Goal: Task Accomplishment & Management: Manage account settings

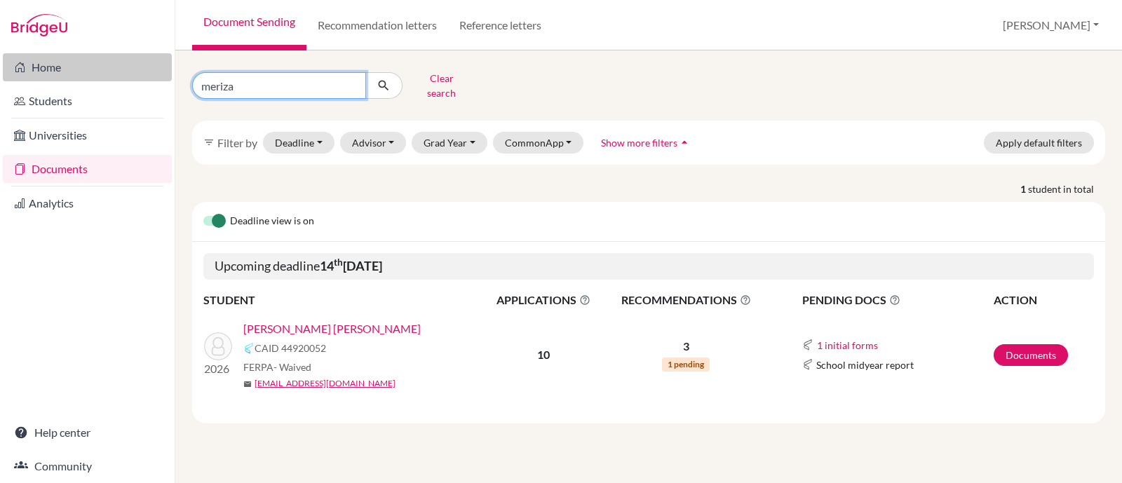
drag, startPoint x: 306, startPoint y: 74, endPoint x: 113, endPoint y: 73, distance: 192.8
click at [113, 73] on div "Home Students Universities Documents Analytics Help center Community Document S…" at bounding box center [561, 241] width 1122 height 483
type input "sierra"
click button "submit" at bounding box center [383, 85] width 37 height 27
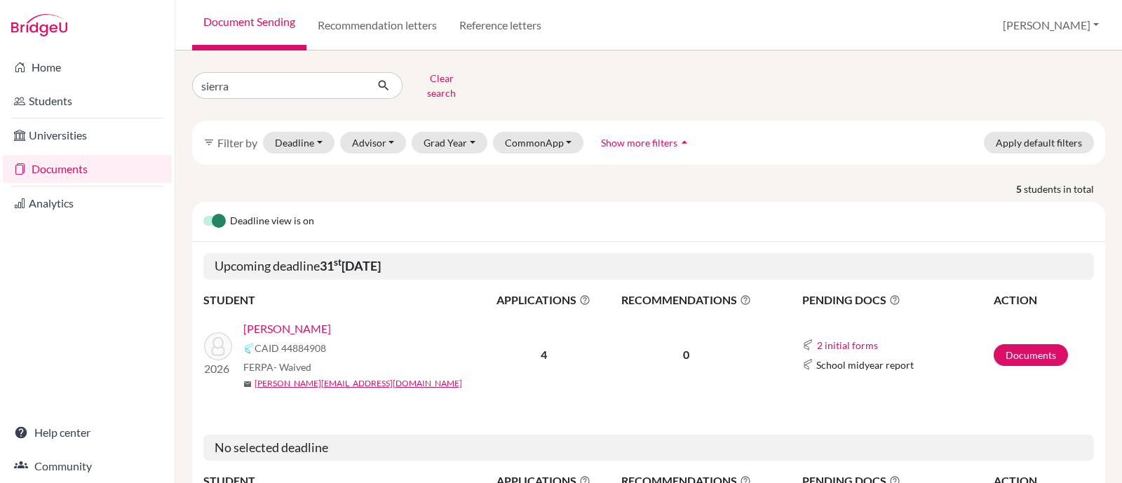
click at [299, 320] on link "[PERSON_NAME]" at bounding box center [287, 328] width 88 height 17
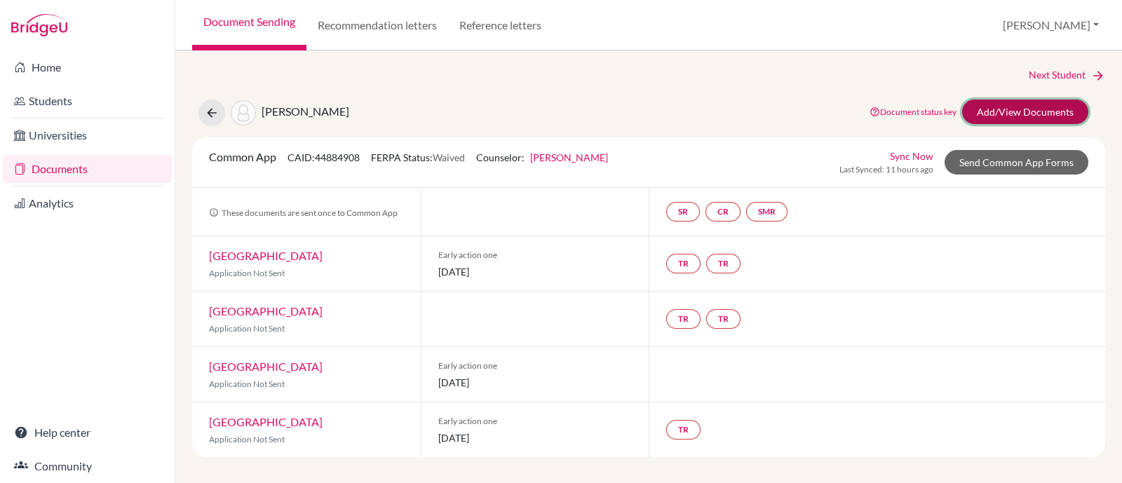
click at [1027, 107] on link "Add/View Documents" at bounding box center [1025, 112] width 126 height 25
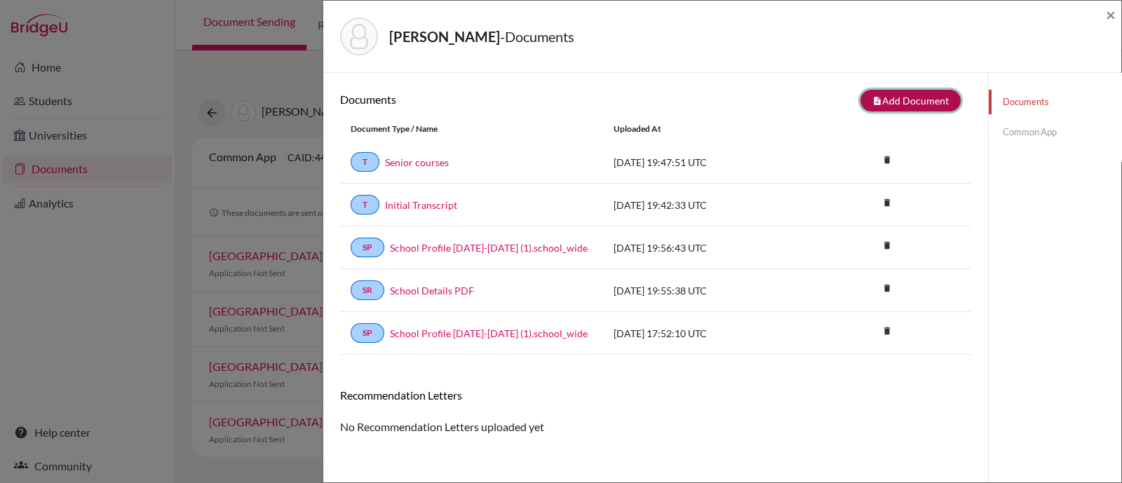
click at [901, 102] on button "note_add Add Document" at bounding box center [910, 101] width 100 height 22
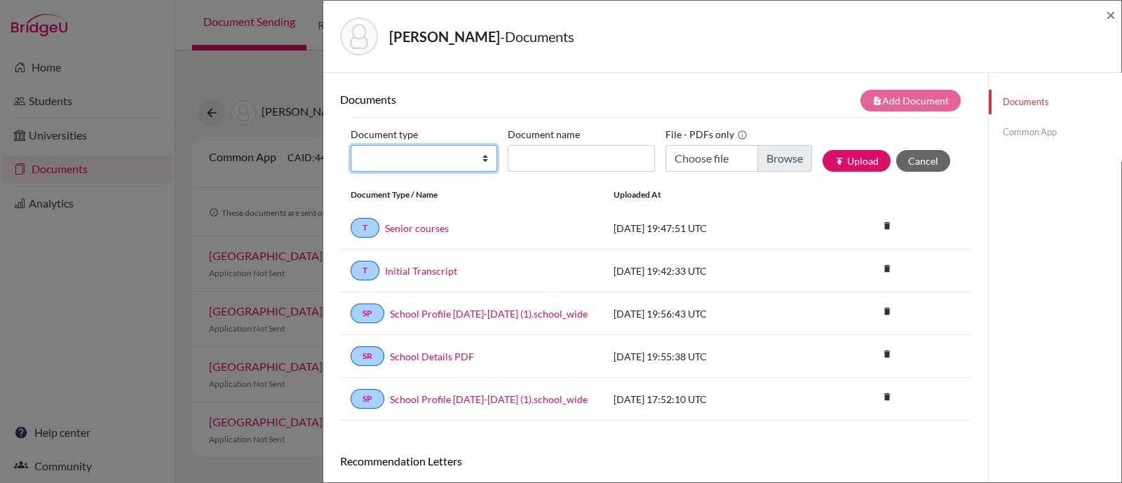
click at [445, 161] on select "Change explanation for Common App reports Counselor recommendation Internationa…" at bounding box center [424, 158] width 147 height 27
select select "5"
click at [351, 145] on select "Change explanation for Common App reports Counselor recommendation Internationa…" at bounding box center [424, 158] width 147 height 27
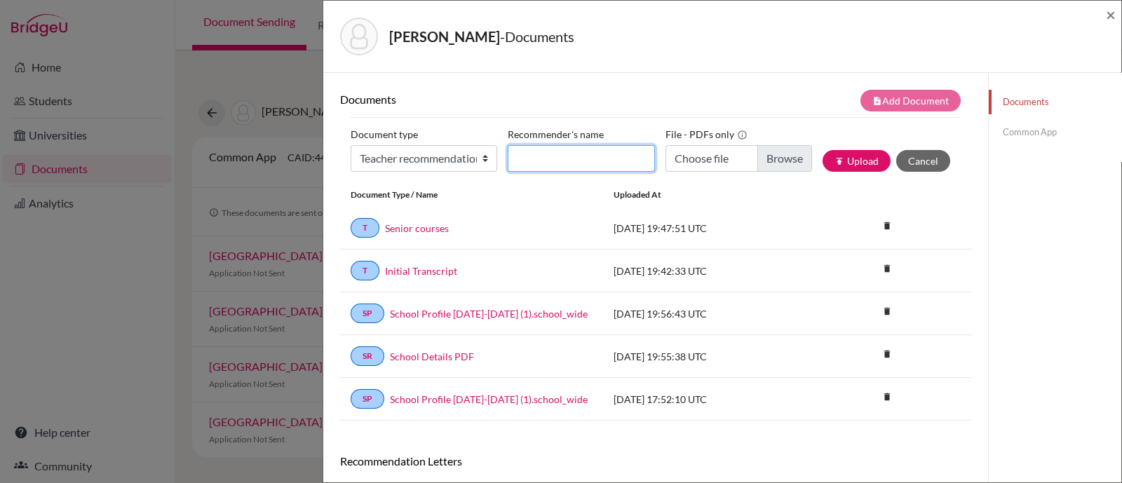
click at [607, 158] on input "Recommender's name" at bounding box center [581, 158] width 147 height 27
type input "Rodrigo Samaniego"
click at [769, 140] on div "File - PDFs only Choose file" at bounding box center [743, 153] width 157 height 60
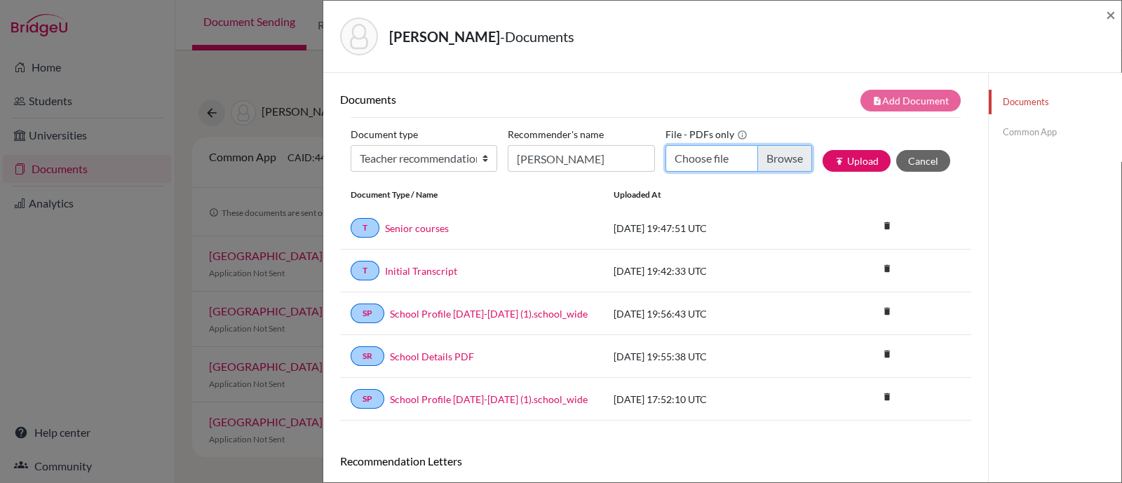
click at [769, 146] on input "Choose file" at bounding box center [738, 158] width 147 height 27
type input "C:\fakepath\Joaquin Sierra LOR Rodrigo Samaniego.pdf"
click at [851, 163] on button "publish Upload" at bounding box center [856, 161] width 68 height 22
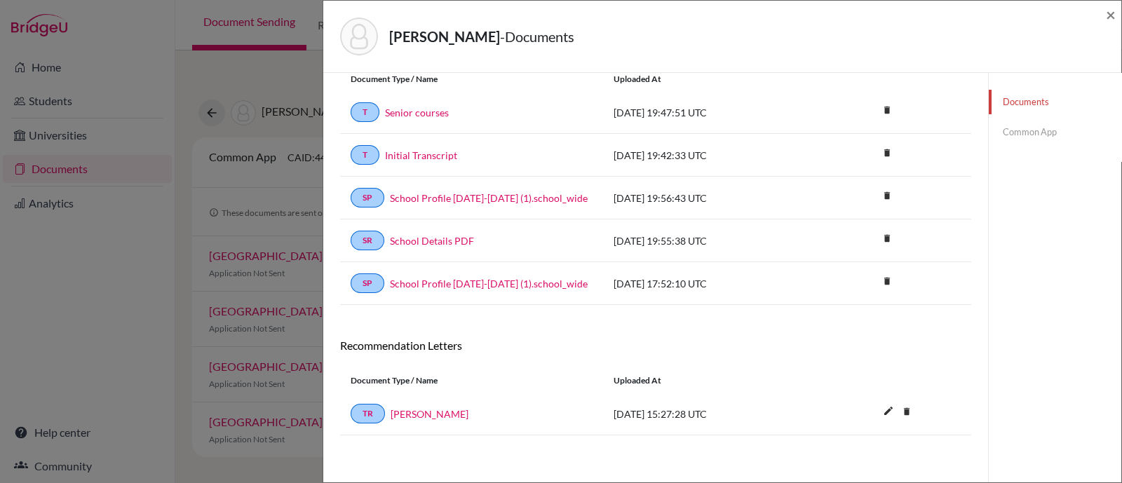
click at [163, 278] on div "Sierra Beltrán, Joaquín Sebastián - Documents × Documents note_add Add Document…" at bounding box center [561, 241] width 1122 height 483
click at [1106, 19] on span "×" at bounding box center [1111, 14] width 10 height 20
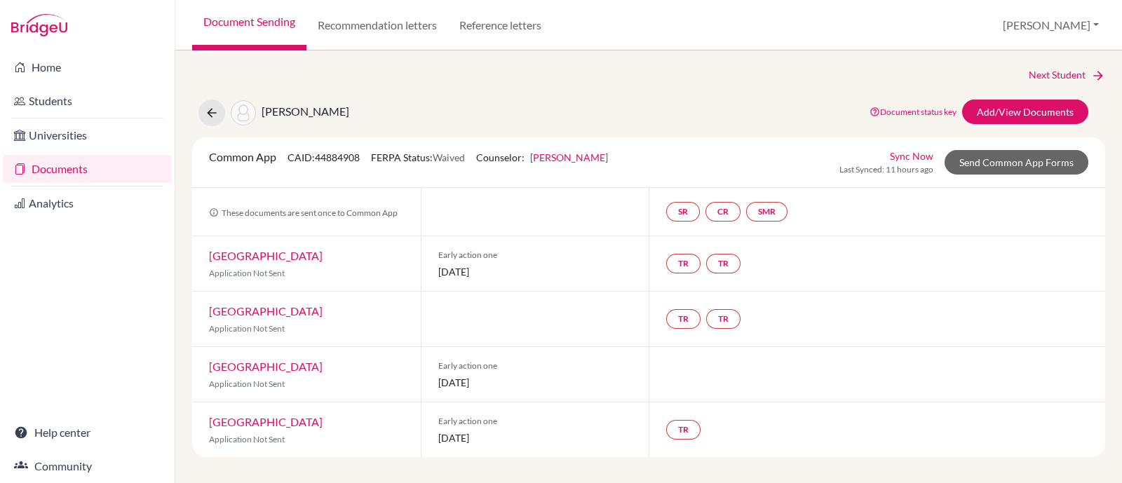
click at [88, 170] on link "Documents" at bounding box center [87, 169] width 169 height 28
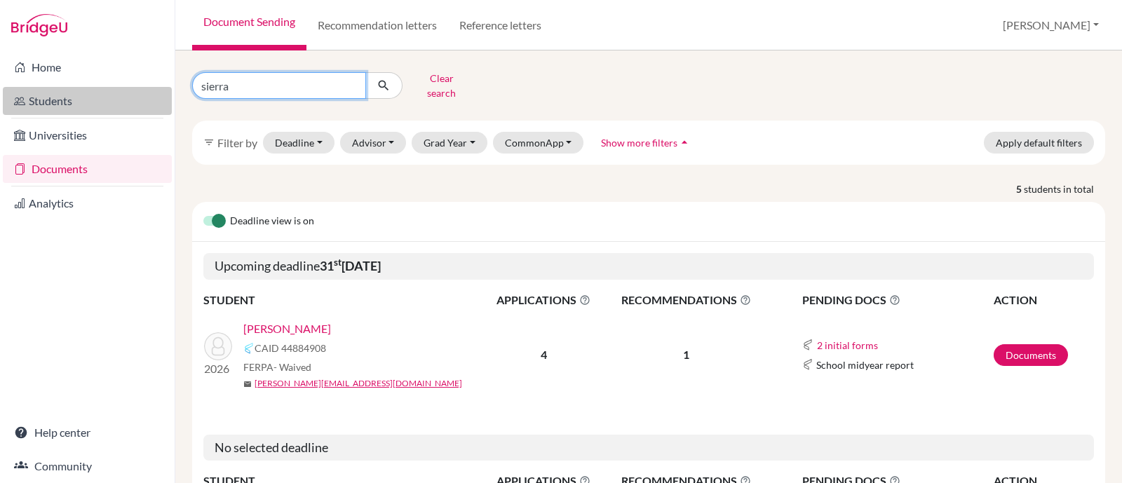
drag, startPoint x: 242, startPoint y: 83, endPoint x: 133, endPoint y: 94, distance: 109.2
click at [133, 94] on div "Home Students Universities Documents Analytics Help center Community Document S…" at bounding box center [561, 241] width 1122 height 483
type input "farias"
click button "submit" at bounding box center [383, 85] width 37 height 27
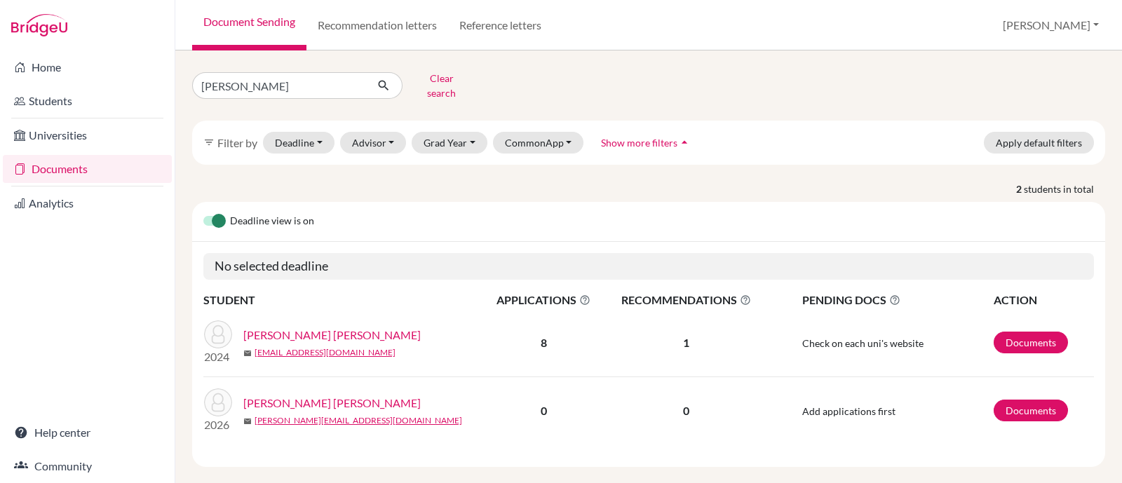
click at [268, 395] on link "Farias Rueda, Alejandra" at bounding box center [331, 403] width 177 height 17
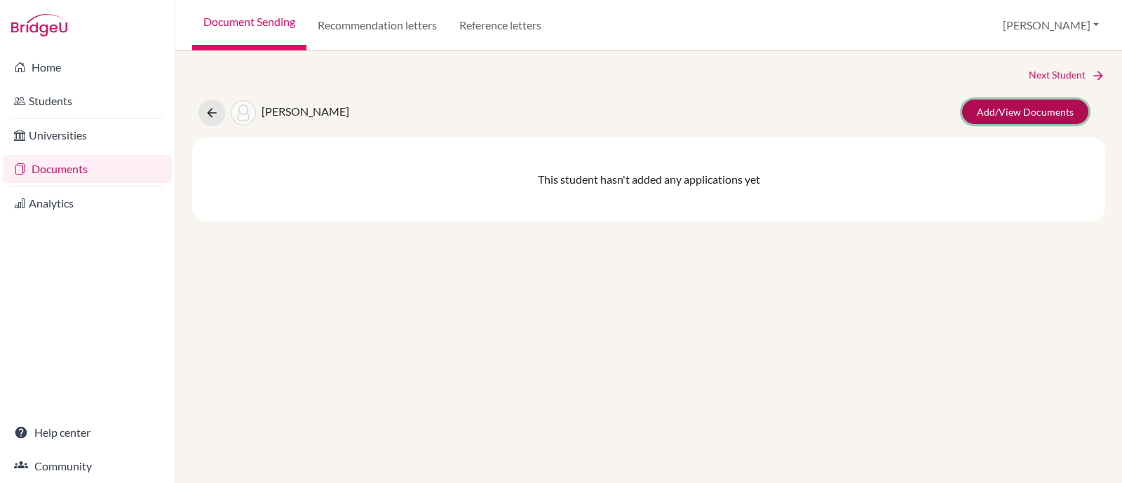
click at [996, 111] on link "Add/View Documents" at bounding box center [1025, 112] width 126 height 25
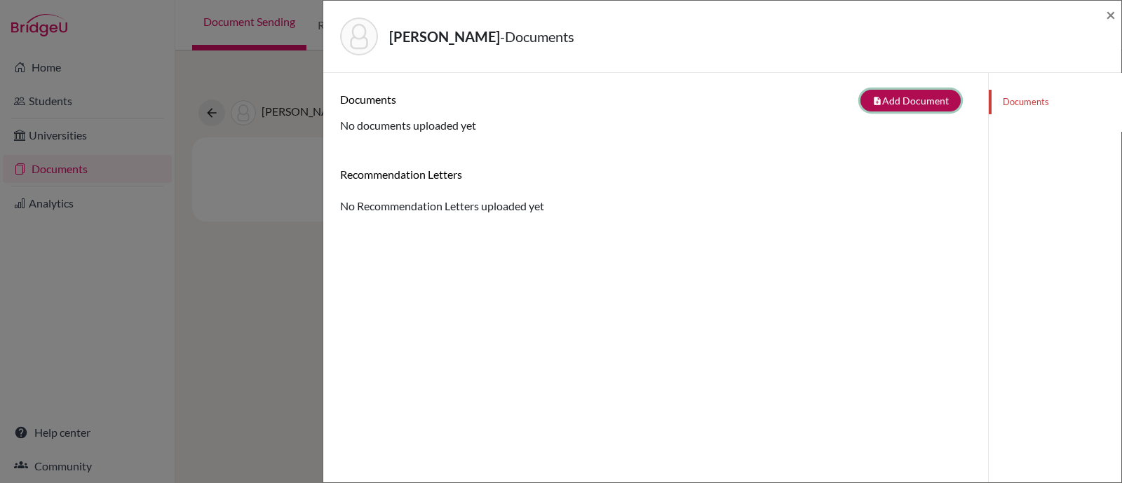
click at [883, 103] on button "note_add Add Document" at bounding box center [910, 101] width 100 height 22
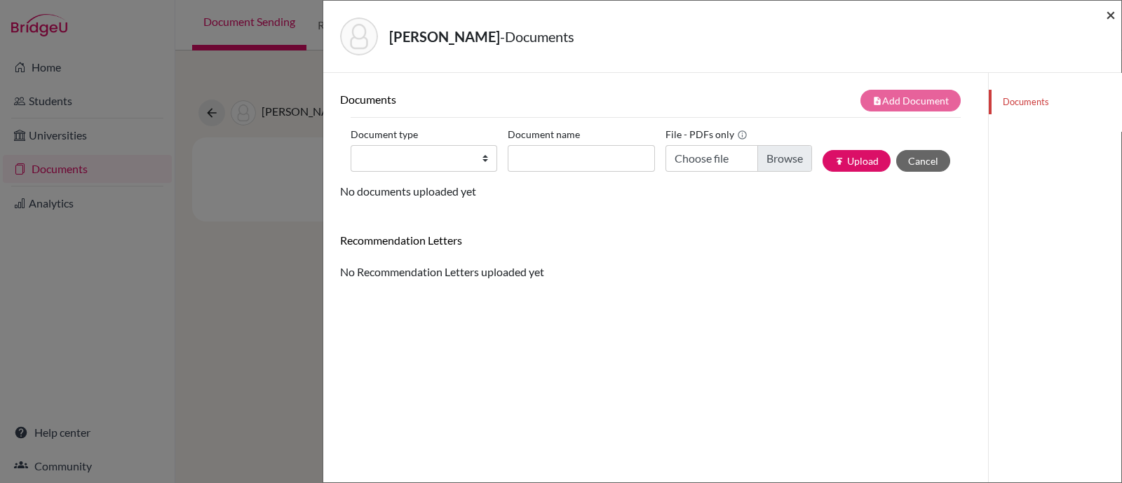
click at [1108, 15] on span "×" at bounding box center [1111, 14] width 10 height 20
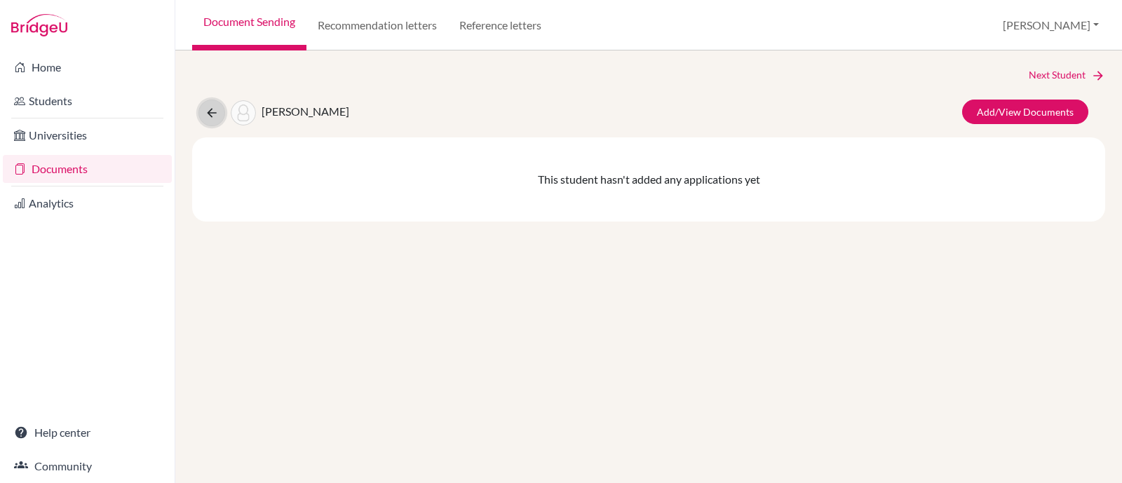
click at [212, 115] on icon at bounding box center [212, 113] width 14 height 14
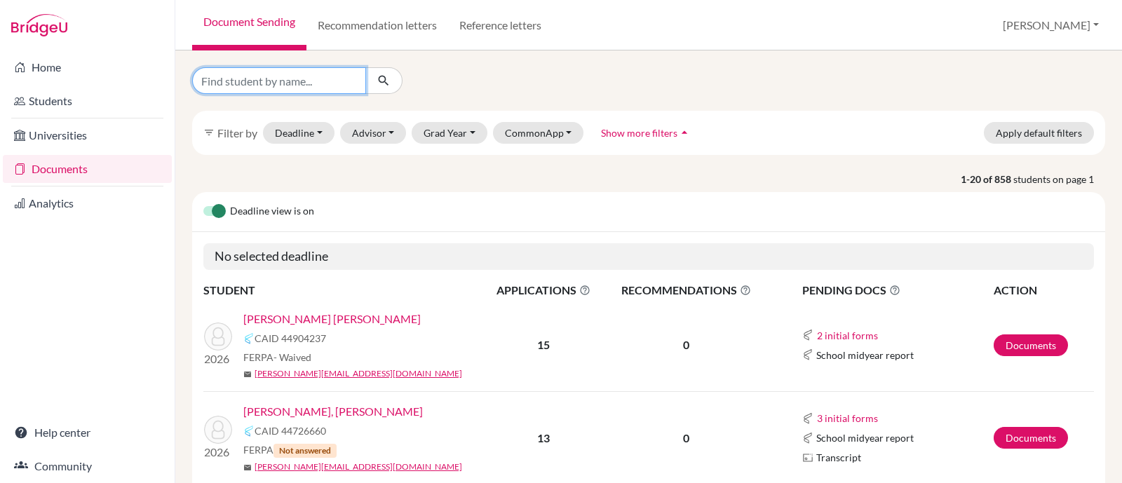
click at [262, 84] on input "Find student by name..." at bounding box center [279, 80] width 174 height 27
type input "arao"
click button "submit" at bounding box center [383, 80] width 37 height 27
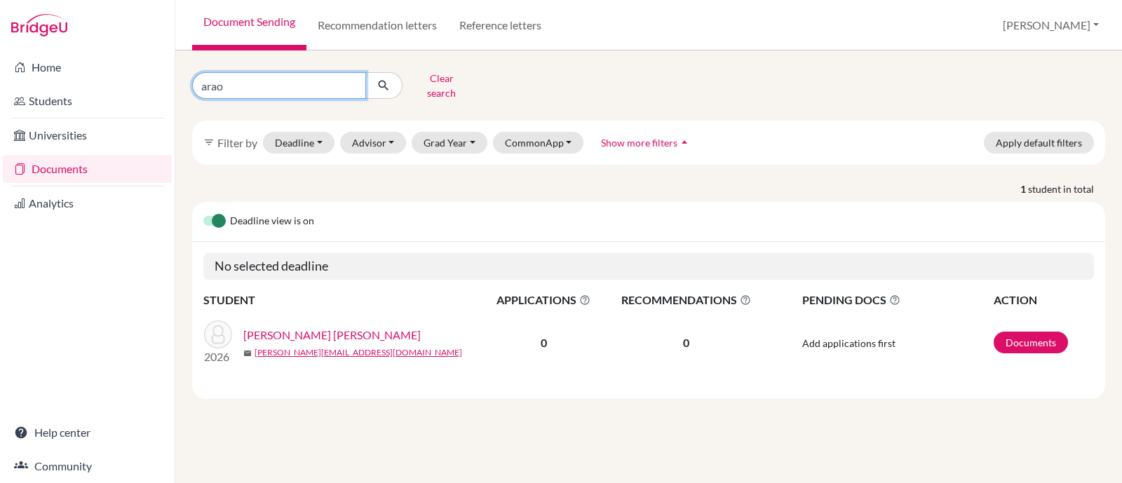
drag, startPoint x: 298, startPoint y: 81, endPoint x: 151, endPoint y: 49, distance: 150.7
click at [151, 49] on div "Home Students Universities Documents Analytics Help center Community Document S…" at bounding box center [561, 241] width 1122 height 483
type input "[PERSON_NAME]"
click button "submit" at bounding box center [383, 85] width 37 height 27
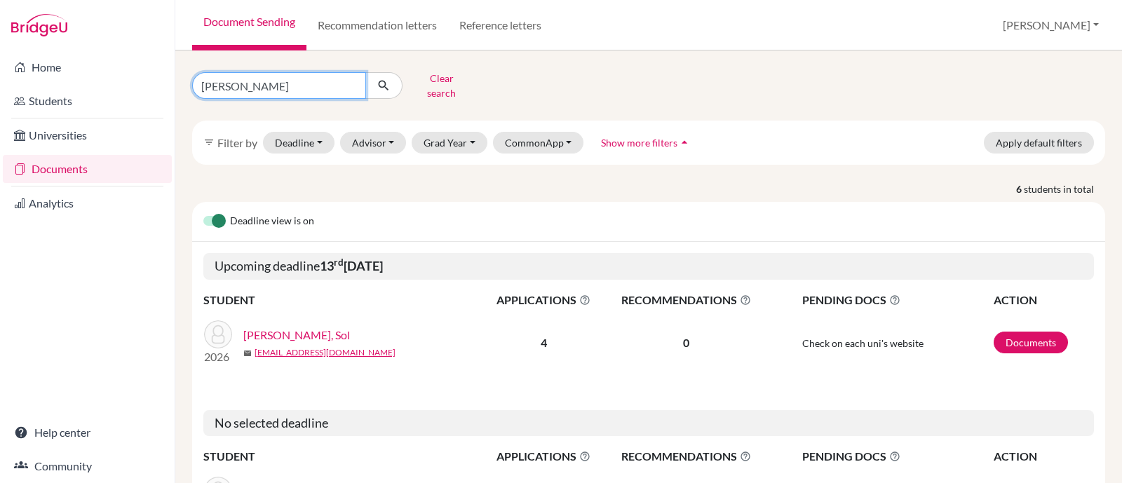
drag, startPoint x: 318, startPoint y: 75, endPoint x: 0, endPoint y: 102, distance: 319.5
click at [0, 102] on div "Home Students Universities Documents Analytics Help center Community Document S…" at bounding box center [561, 241] width 1122 height 483
type input "vergara"
click button "submit" at bounding box center [383, 85] width 37 height 27
